Goal: Task Accomplishment & Management: Manage account settings

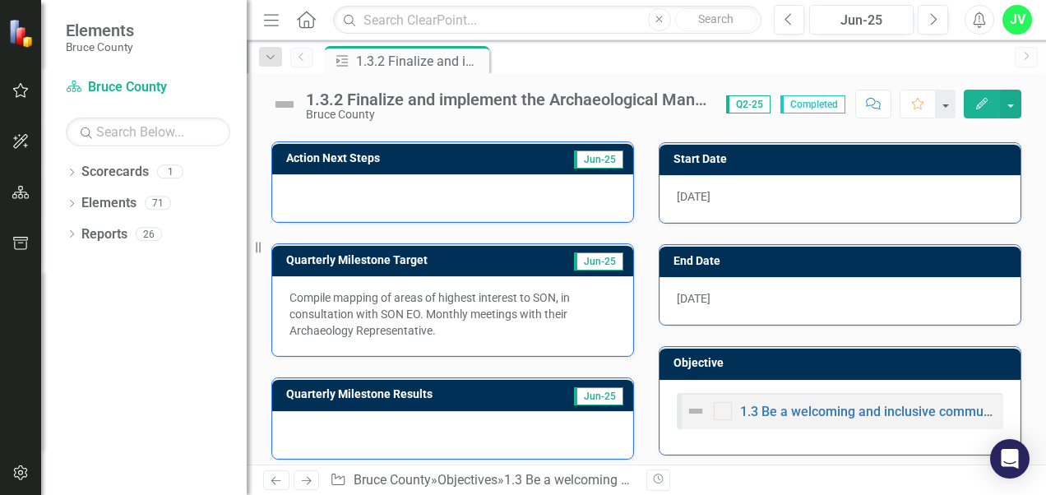
scroll to position [429, 0]
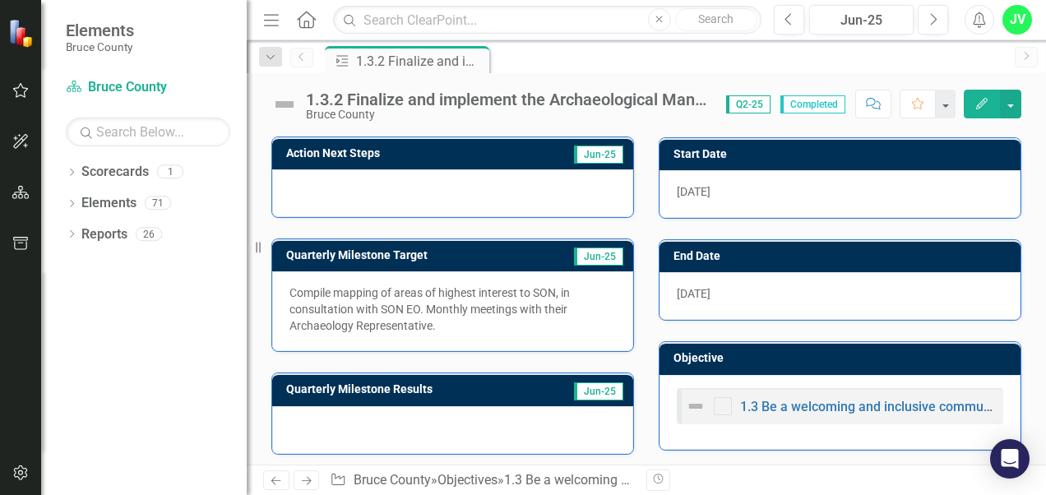
click at [589, 385] on span "Jun-25" at bounding box center [598, 392] width 49 height 18
click at [1007, 102] on button "button" at bounding box center [1010, 104] width 21 height 29
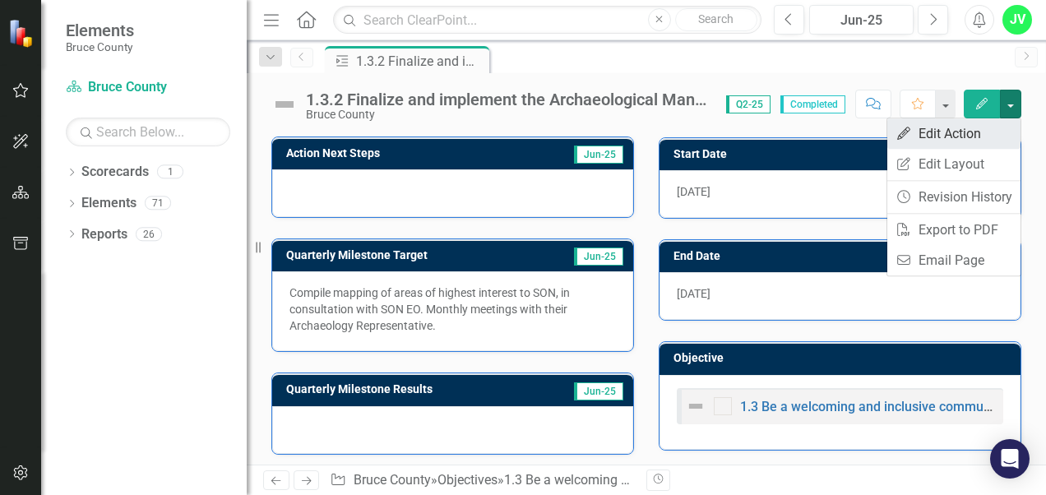
click at [925, 141] on link "Edit Edit Action" at bounding box center [954, 133] width 133 height 30
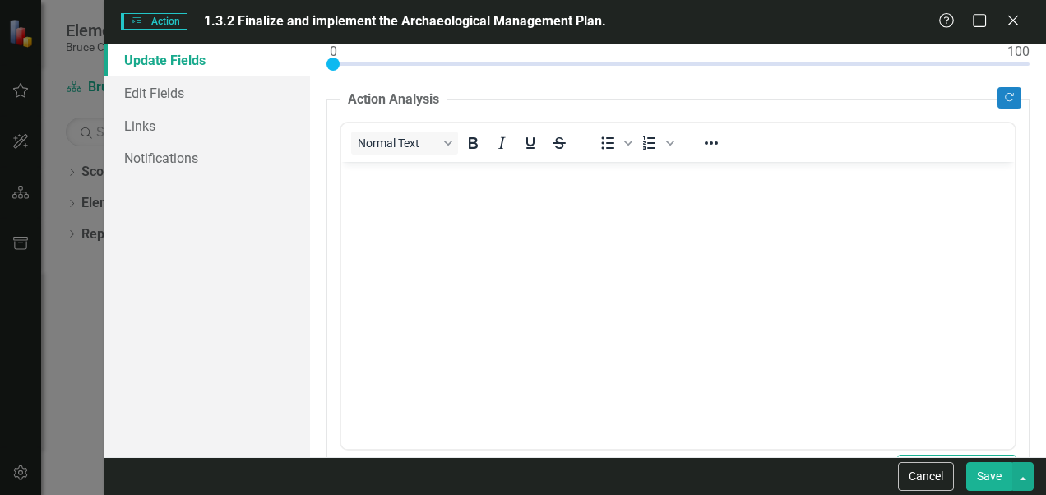
scroll to position [143, 0]
click at [554, 281] on body "Rich Text Area. Press ALT-0 for help." at bounding box center [678, 283] width 674 height 247
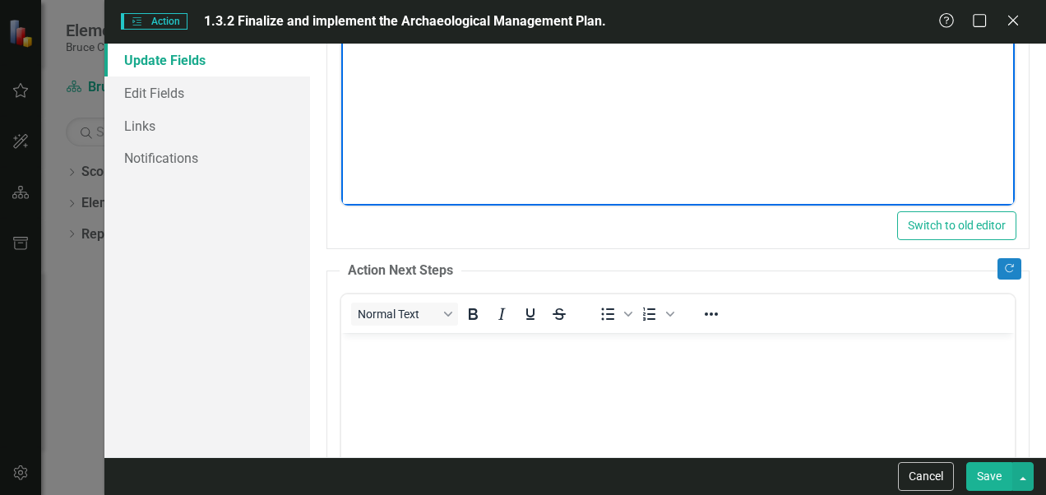
scroll to position [393, 0]
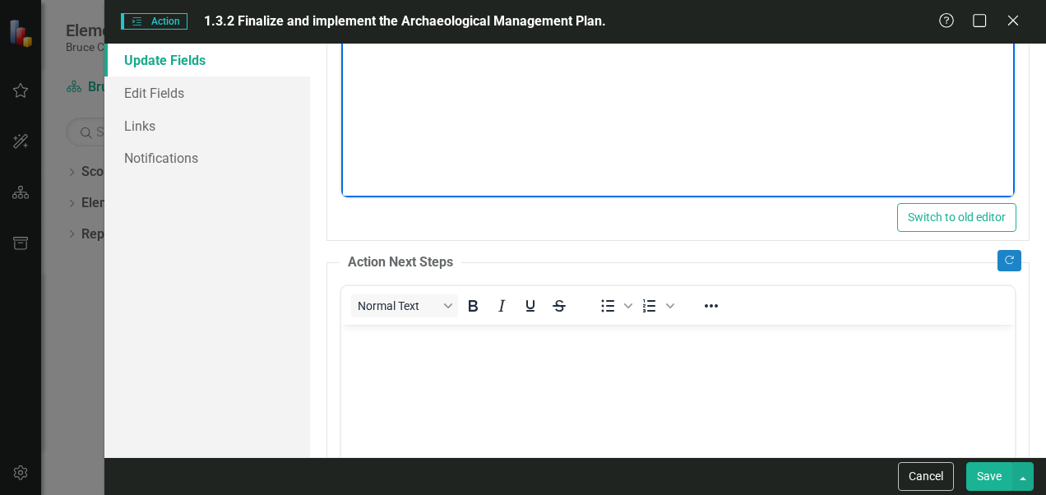
click at [388, 356] on body "Rich Text Area. Press ALT-0 for help." at bounding box center [678, 447] width 674 height 247
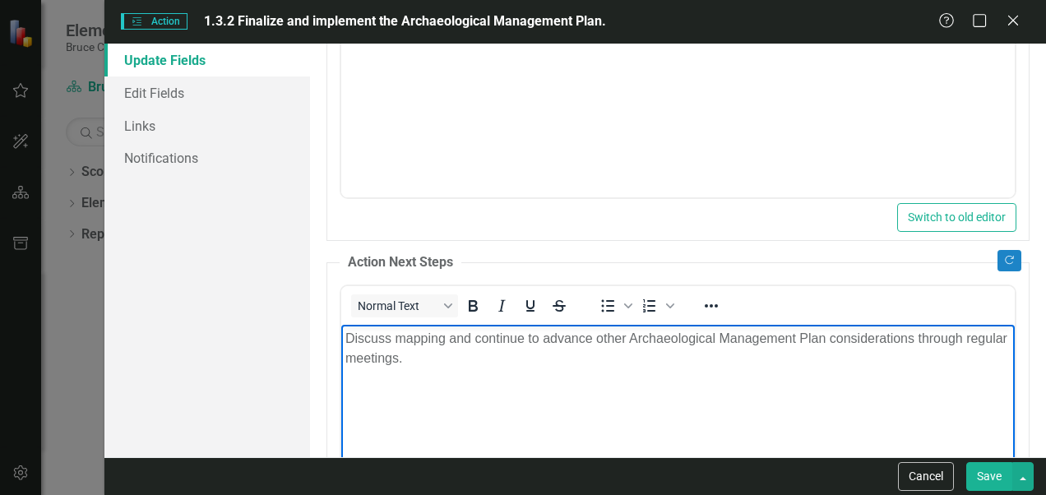
click at [987, 484] on button "Save" at bounding box center [990, 476] width 46 height 29
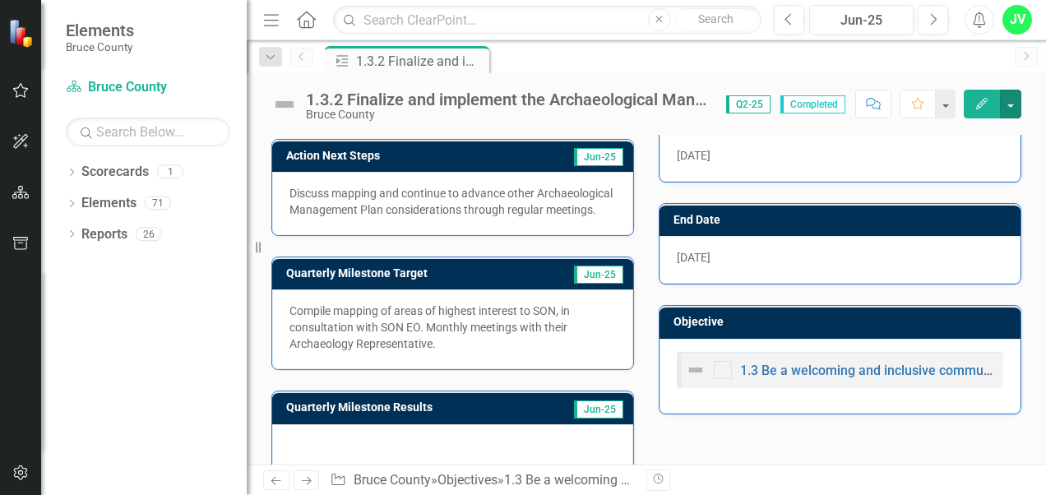
scroll to position [499, 0]
